Goal: Navigation & Orientation: Find specific page/section

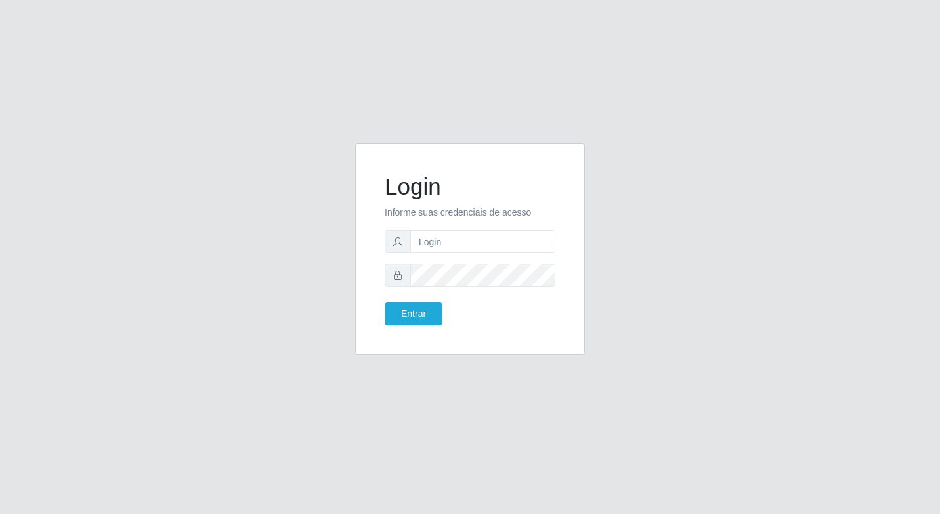
click at [917, 83] on div "Login Informe suas credenciais de acesso Entrar" at bounding box center [470, 257] width 940 height 514
click at [443, 238] on input "text" at bounding box center [482, 241] width 145 height 23
click at [417, 324] on button "Entrar" at bounding box center [414, 313] width 58 height 23
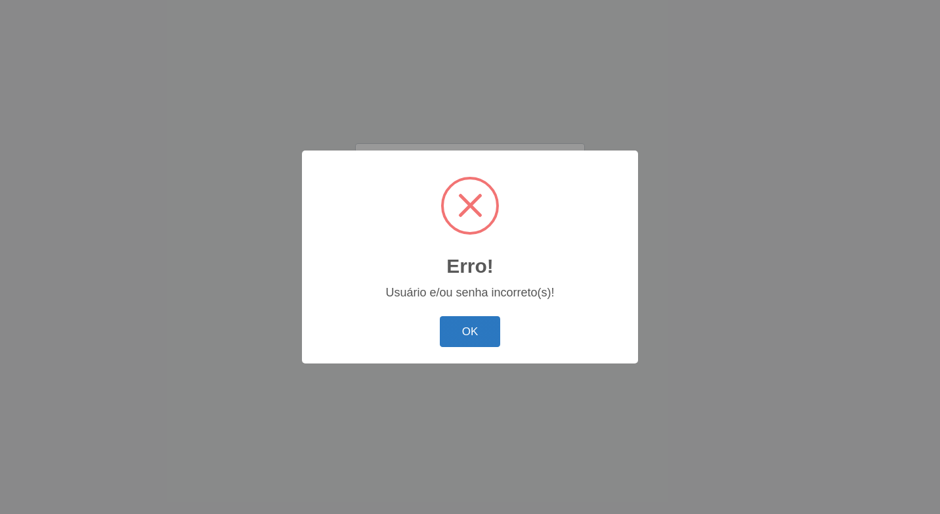
click at [475, 336] on button "OK" at bounding box center [470, 331] width 61 height 31
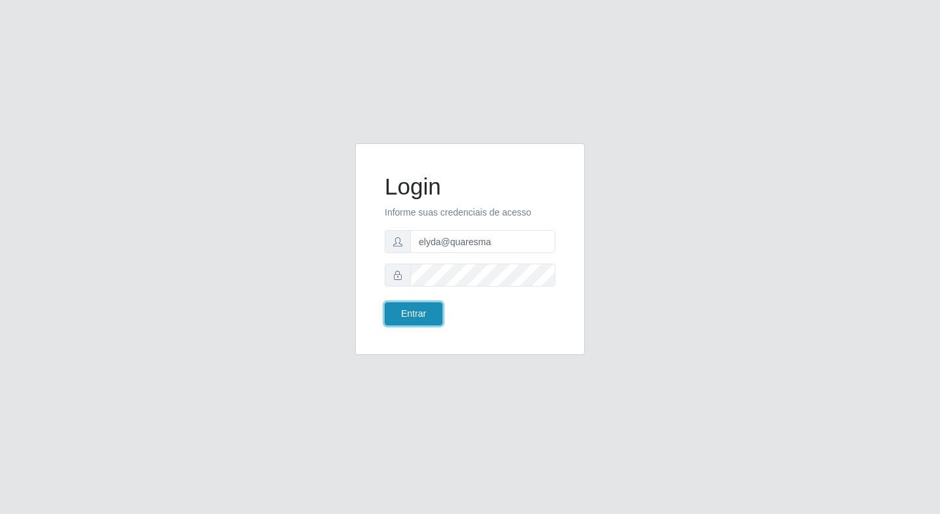
click at [404, 313] on button "Entrar" at bounding box center [414, 313] width 58 height 23
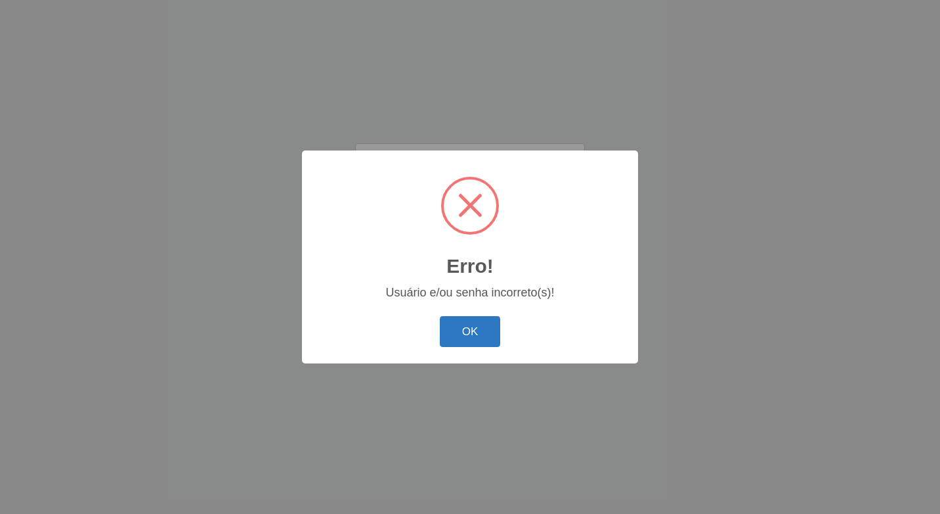
click at [450, 322] on button "OK" at bounding box center [470, 331] width 61 height 31
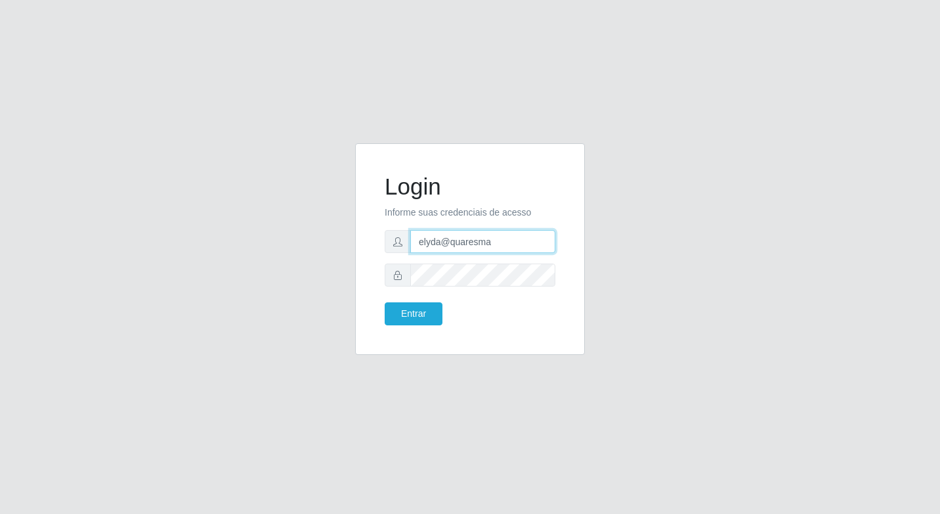
click at [422, 246] on input "elyda@quaresma" at bounding box center [482, 241] width 145 height 23
type input "Elyda@quaresma"
click at [402, 309] on button "Entrar" at bounding box center [414, 313] width 58 height 23
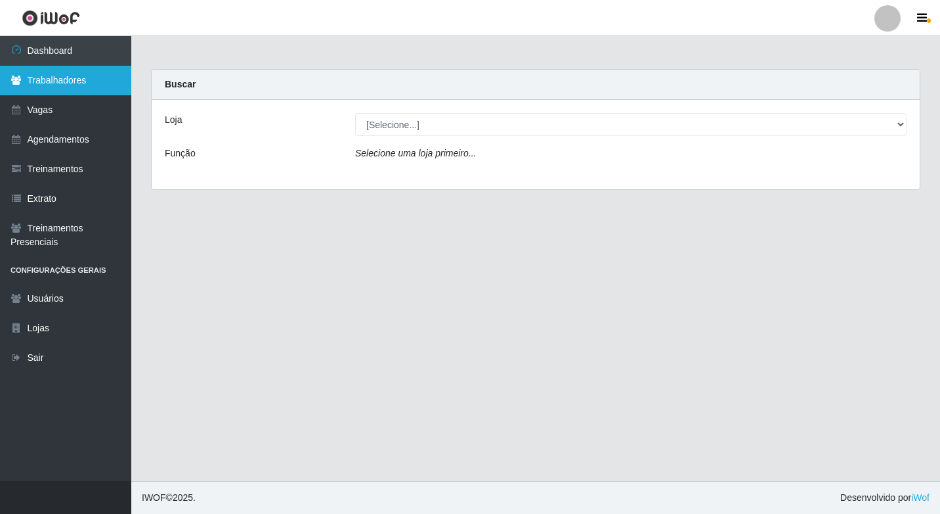
click at [61, 85] on link "Trabalhadores" at bounding box center [65, 81] width 131 height 30
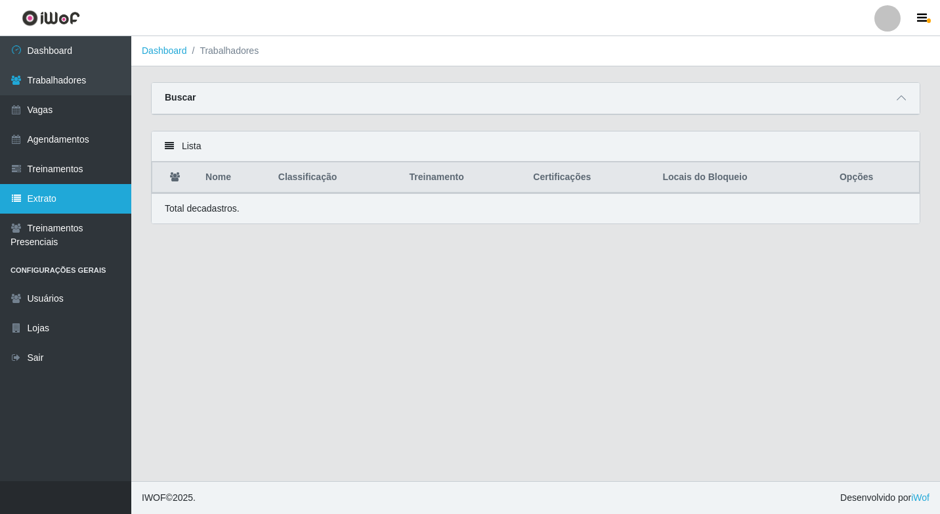
click at [66, 196] on link "Extrato" at bounding box center [65, 199] width 131 height 30
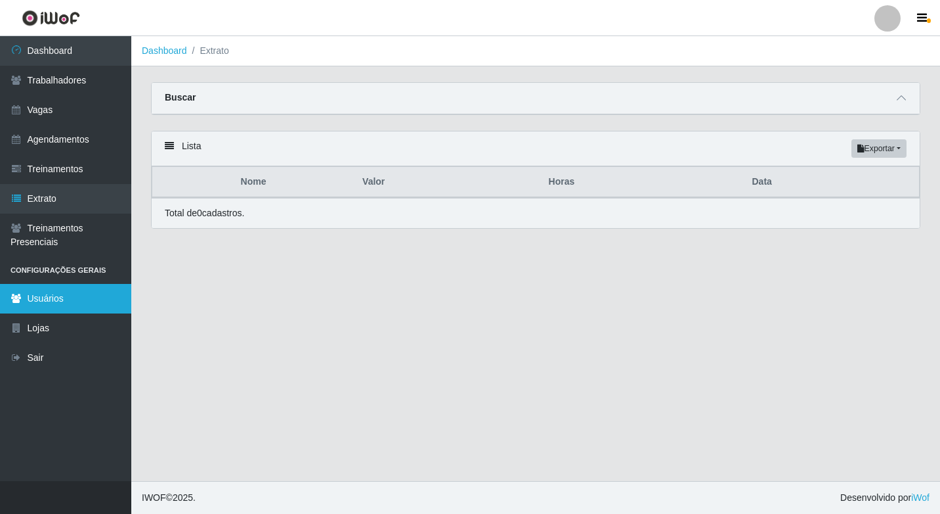
click at [58, 306] on link "Usuários" at bounding box center [65, 299] width 131 height 30
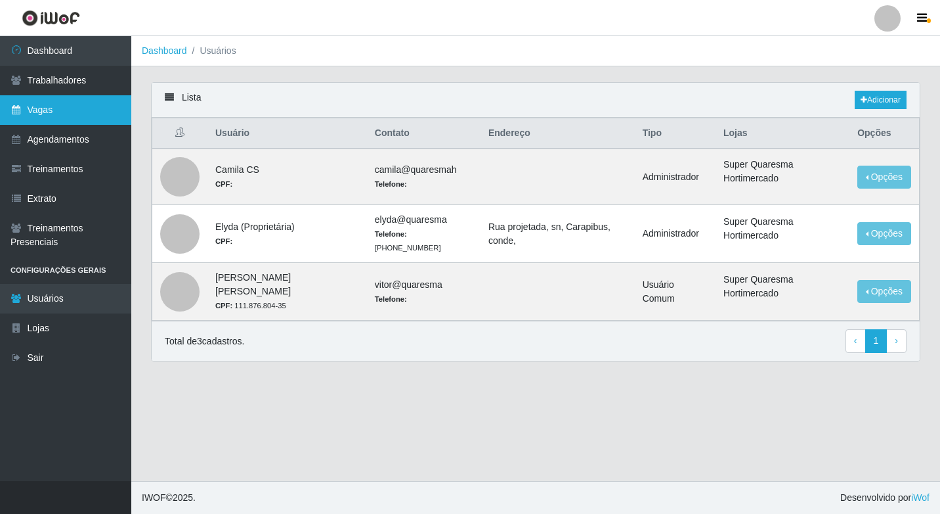
click at [46, 118] on link "Vagas" at bounding box center [65, 110] width 131 height 30
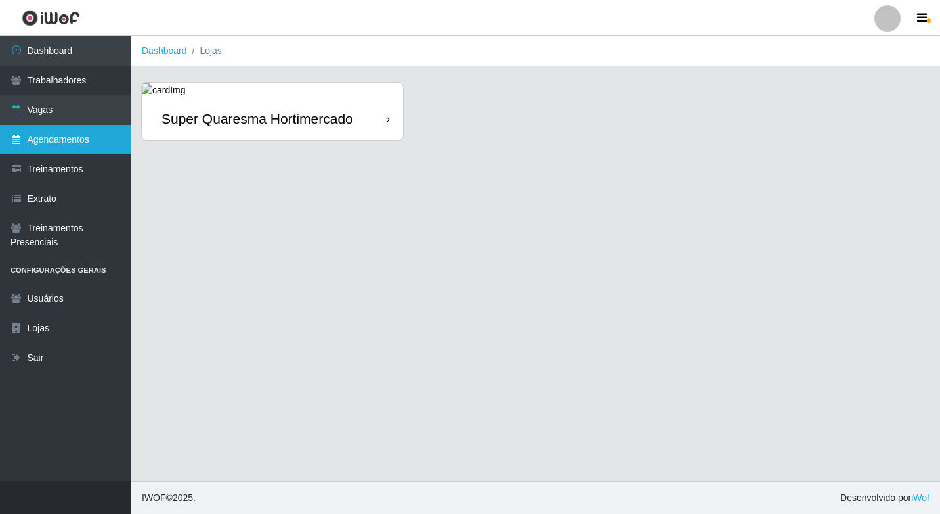
click at [53, 130] on link "Agendamentos" at bounding box center [65, 140] width 131 height 30
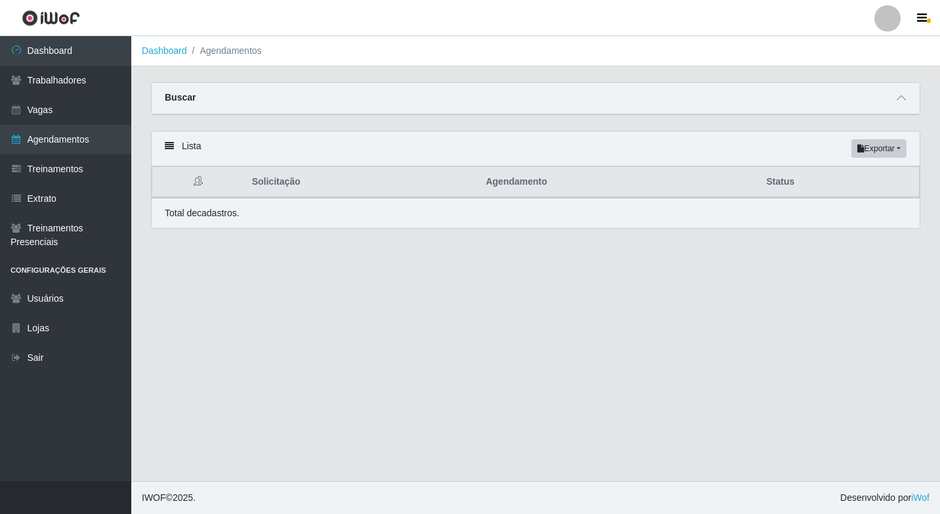
click at [197, 154] on div "Lista Exportar PDF Excel" at bounding box center [536, 148] width 768 height 35
click at [197, 147] on div "Lista Exportar PDF Excel" at bounding box center [536, 148] width 768 height 35
click at [463, 170] on th "Solicitação" at bounding box center [361, 182] width 234 height 31
click at [239, 102] on div "Buscar" at bounding box center [536, 99] width 768 height 32
click at [78, 77] on link "Trabalhadores" at bounding box center [65, 81] width 131 height 30
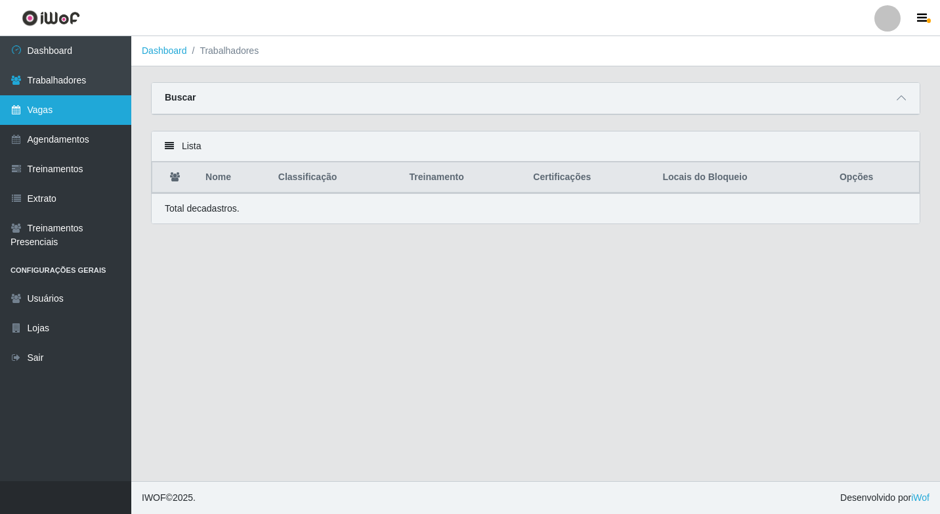
click at [79, 104] on link "Vagas" at bounding box center [65, 110] width 131 height 30
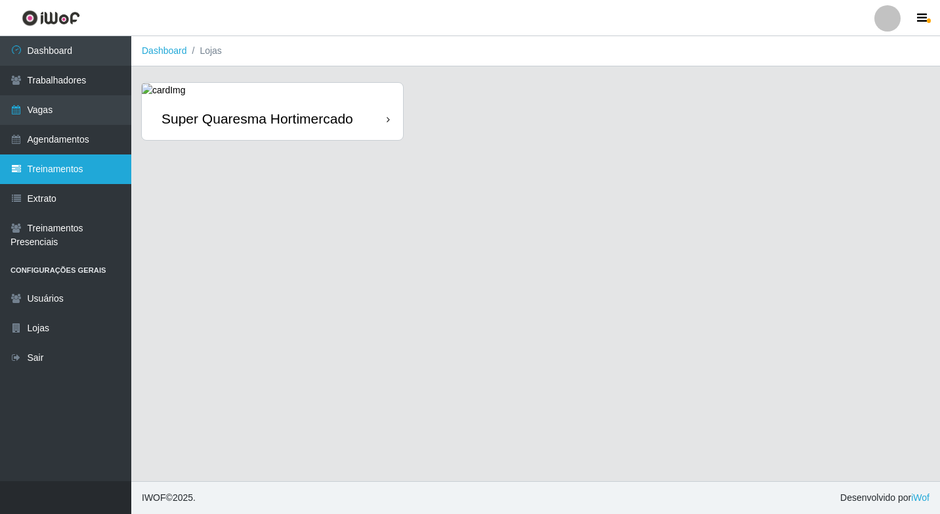
click at [79, 160] on link "Treinamentos" at bounding box center [65, 169] width 131 height 30
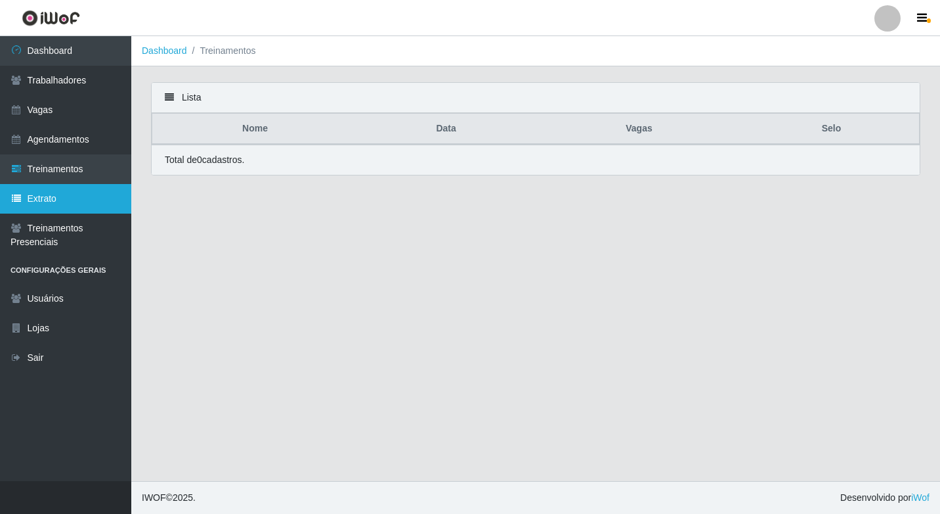
click at [76, 192] on link "Extrato" at bounding box center [65, 199] width 131 height 30
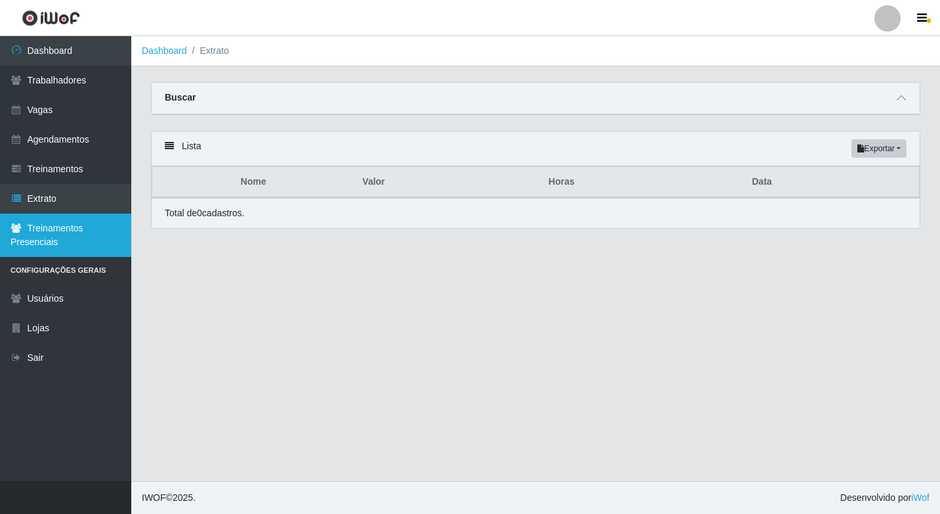
click at [68, 242] on link "Treinamentos Presenciais" at bounding box center [65, 234] width 131 height 43
